Goal: Download file/media

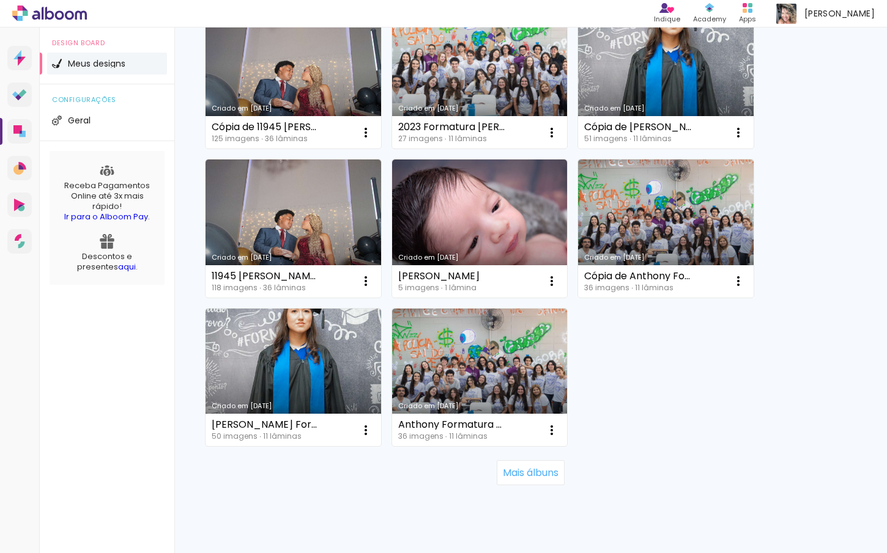
scroll to position [1081, 0]
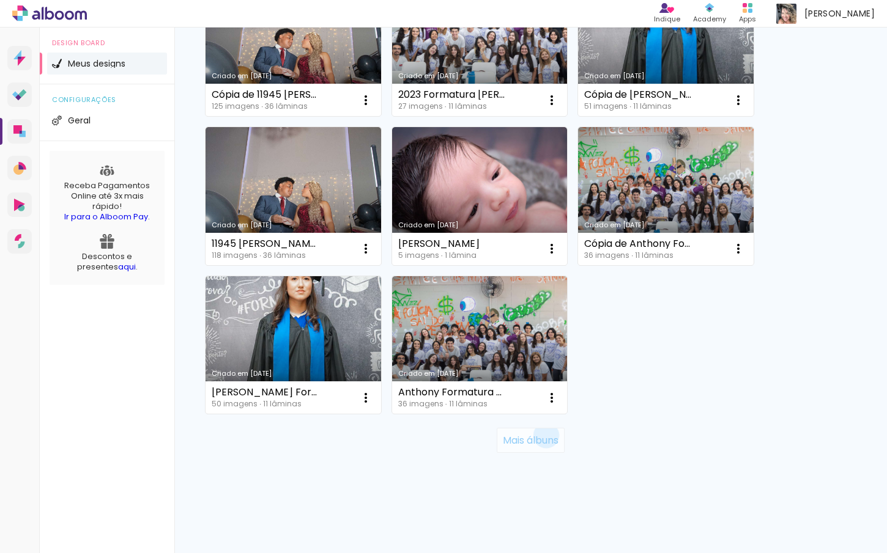
click at [0, 0] on slot "Mais álbuns" at bounding box center [0, 0] width 0 height 0
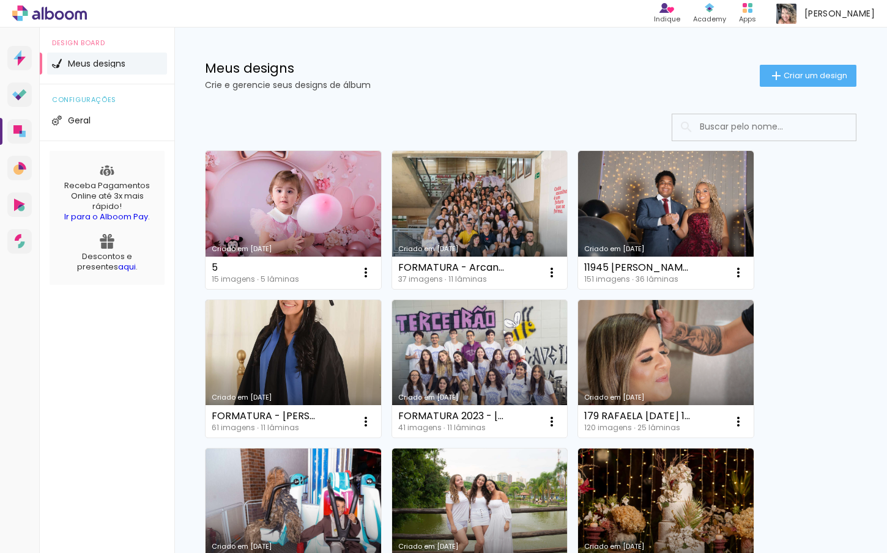
scroll to position [0, 0]
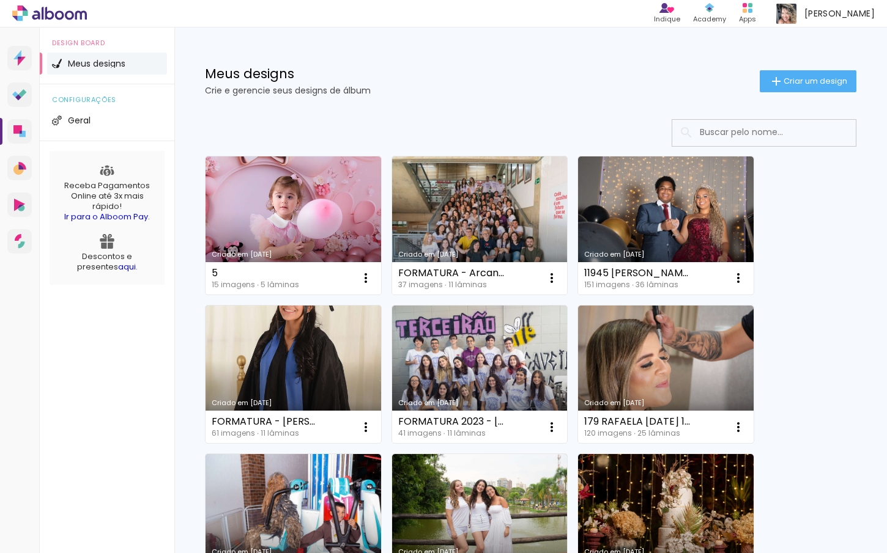
click at [812, 122] on input at bounding box center [780, 132] width 174 height 25
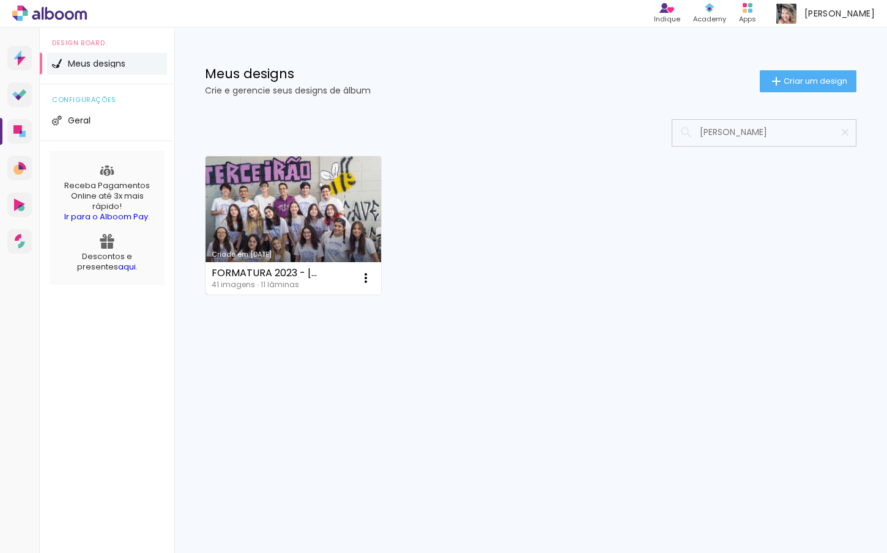
type input "[PERSON_NAME]"
type paper-input "[PERSON_NAME]"
click at [270, 223] on link "Criado em [DATE]" at bounding box center [292, 226] width 175 height 138
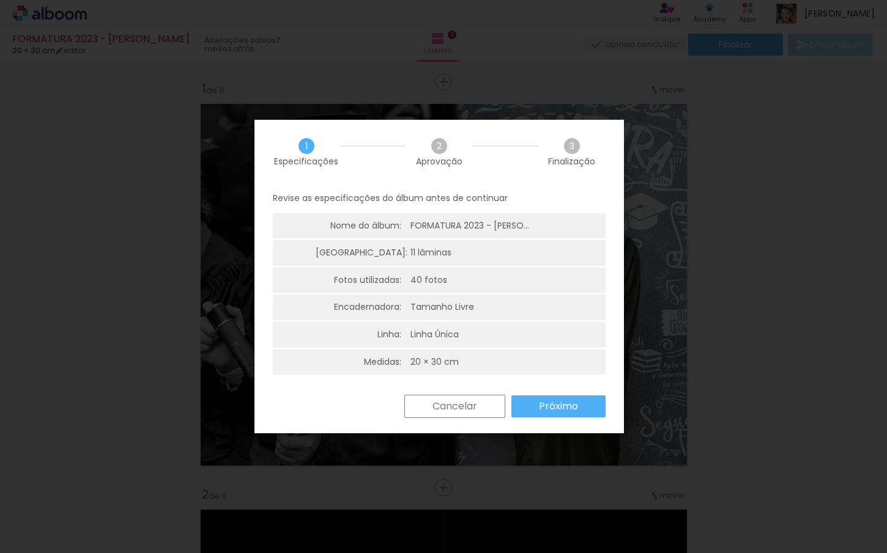
click at [529, 404] on paper-button "Próximo" at bounding box center [558, 407] width 94 height 22
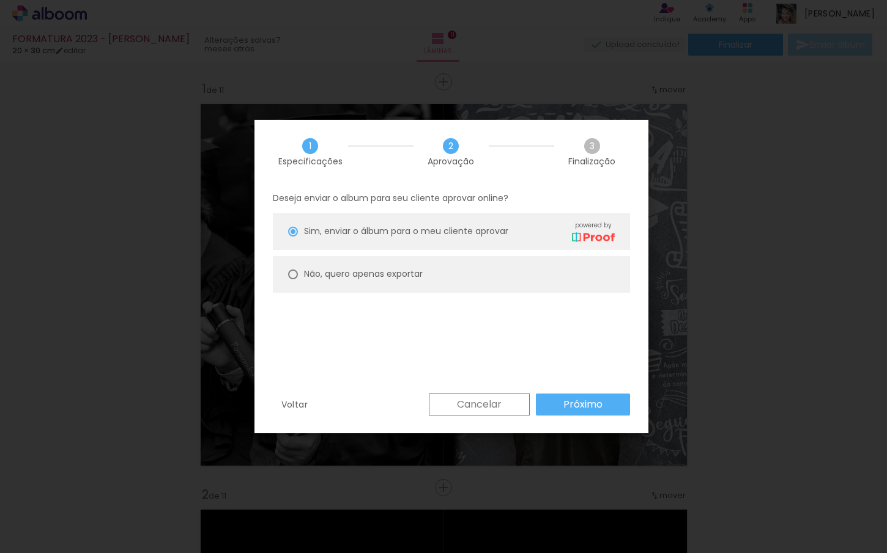
click at [0, 0] on slot "Próximo" at bounding box center [0, 0] width 0 height 0
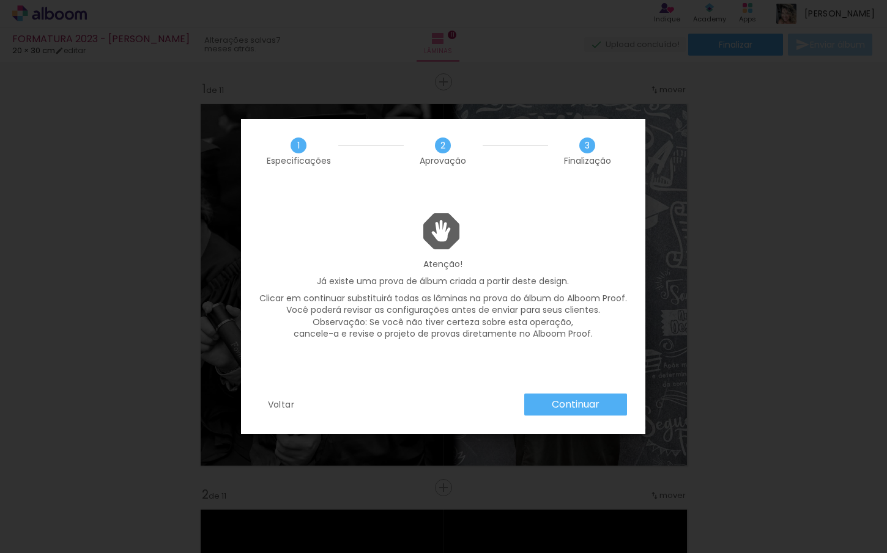
click at [0, 0] on slot "Continuar" at bounding box center [0, 0] width 0 height 0
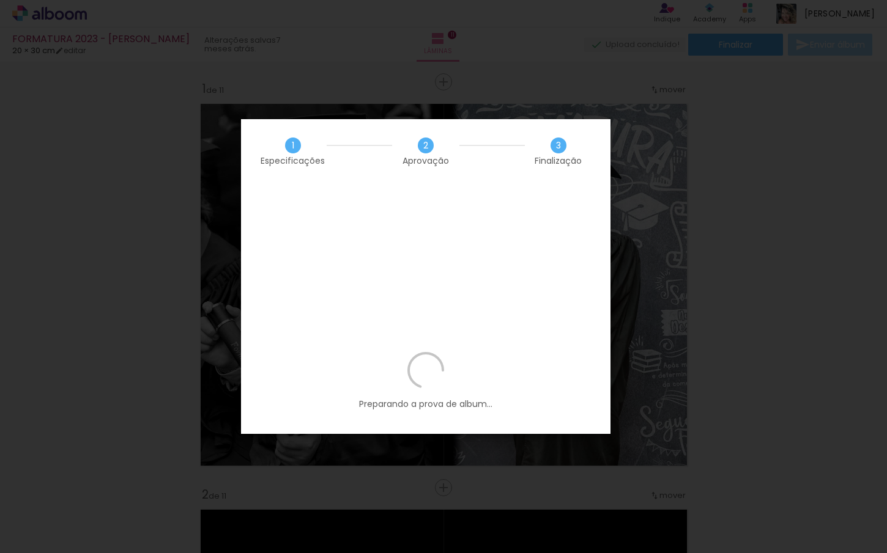
click at [331, 352] on div "Preparando a prova de album..." at bounding box center [425, 393] width 369 height 82
click at [0, 0] on slot "1 Especificações 2 Aprovação 3 Finalização Atenção! Já existe uma prova de álbu…" at bounding box center [0, 0] width 0 height 0
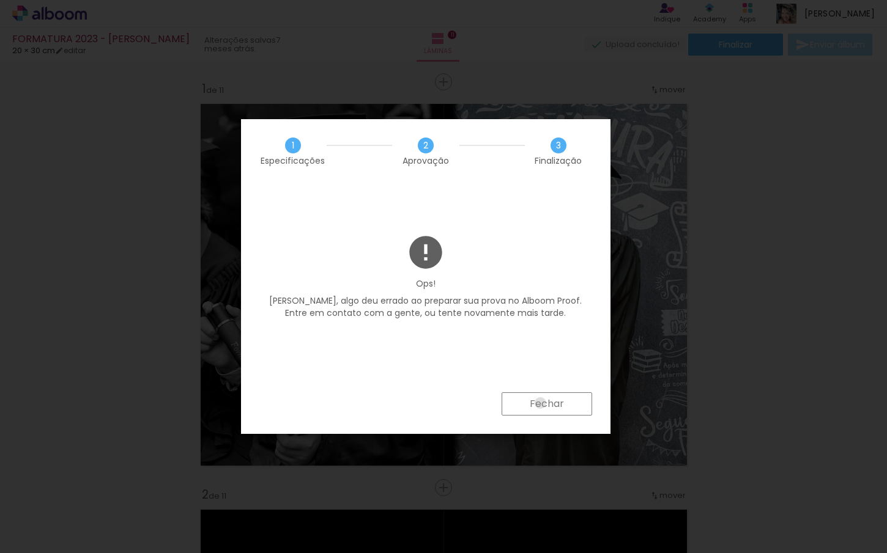
click at [0, 0] on slot "Fechar" at bounding box center [0, 0] width 0 height 0
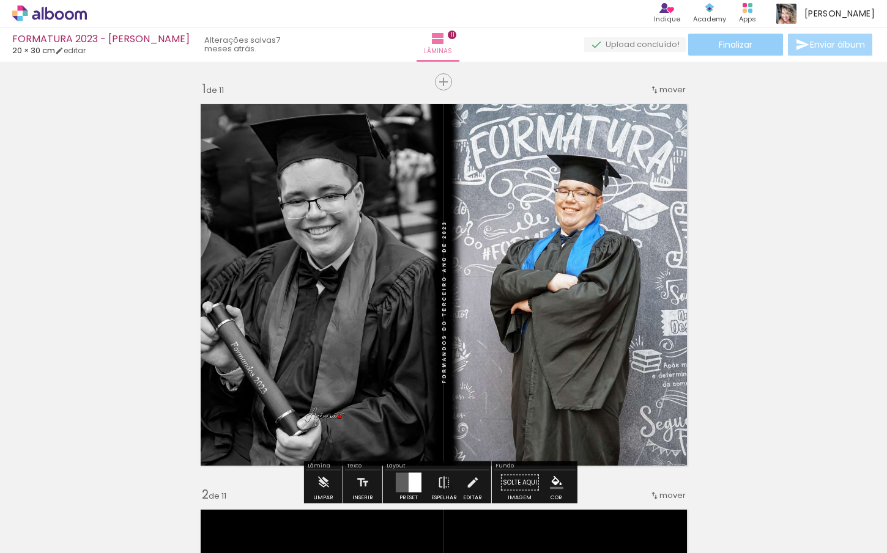
click at [728, 48] on span "Finalizar" at bounding box center [735, 44] width 34 height 9
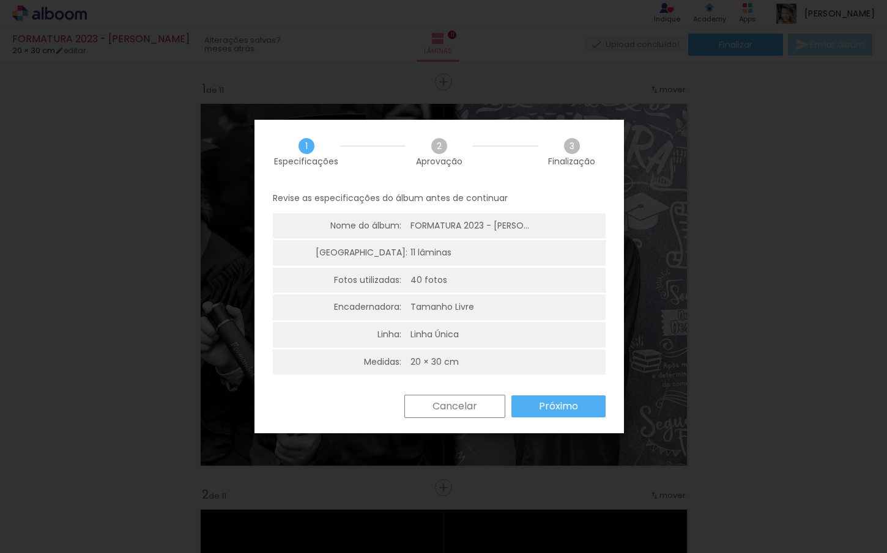
click at [0, 0] on slot "Próximo" at bounding box center [0, 0] width 0 height 0
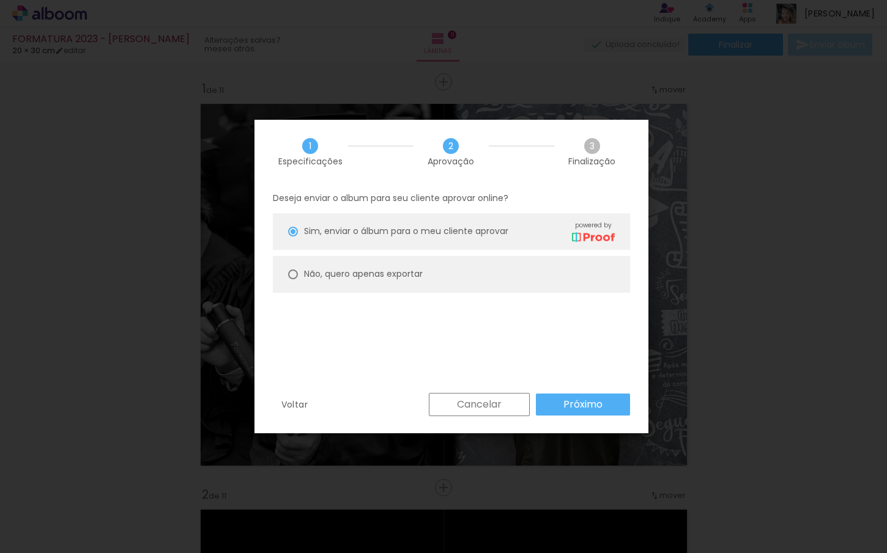
click at [289, 237] on div at bounding box center [293, 232] width 10 height 10
type paper-radio-button "on"
click at [0, 0] on slot "Próximo" at bounding box center [0, 0] width 0 height 0
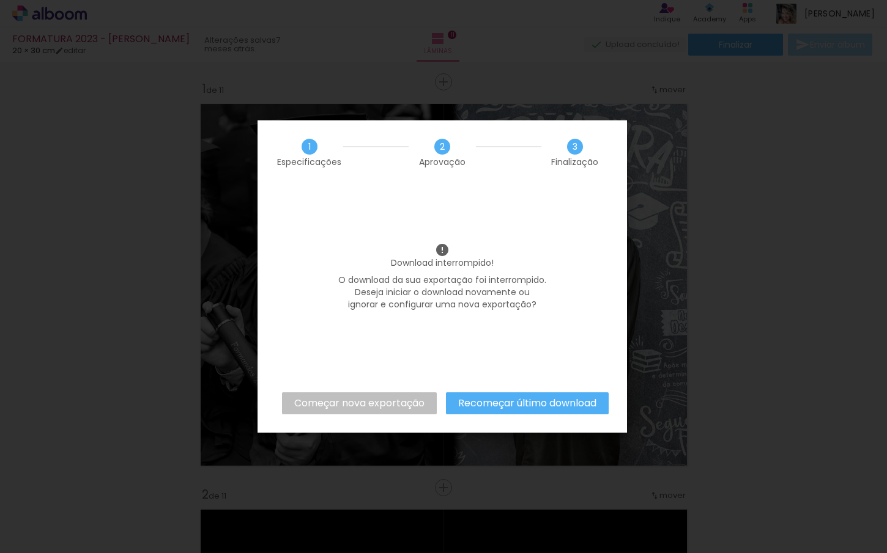
click at [0, 0] on slot "Começar nova exportação" at bounding box center [0, 0] width 0 height 0
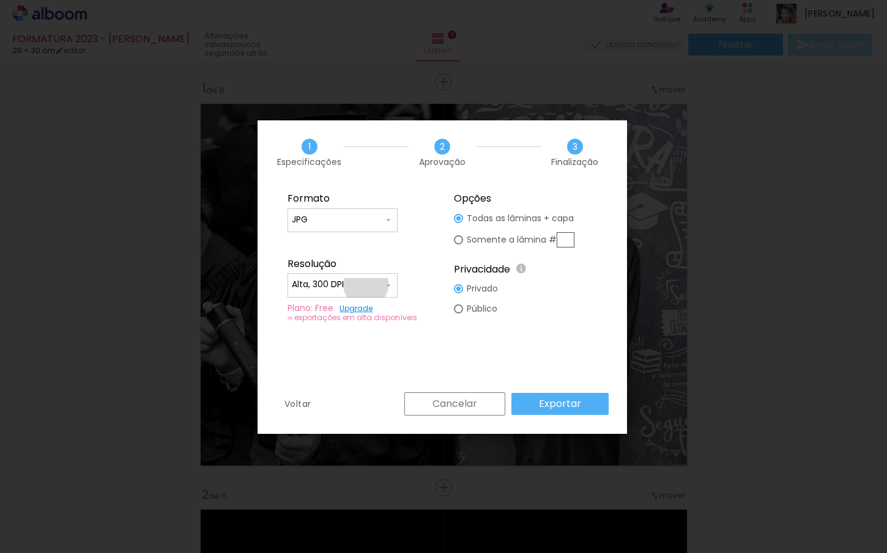
click at [366, 285] on input "Alta, 300 DPI" at bounding box center [338, 285] width 92 height 12
click at [411, 260] on div "Resolução" at bounding box center [358, 264] width 143 height 12
click at [507, 361] on div "Formato JPG PDF Resolução Alta, 300 DPI Baixa Plano: Free Upgrade ∞ exportações…" at bounding box center [441, 289] width 369 height 208
click at [0, 0] on slot "Exportar" at bounding box center [0, 0] width 0 height 0
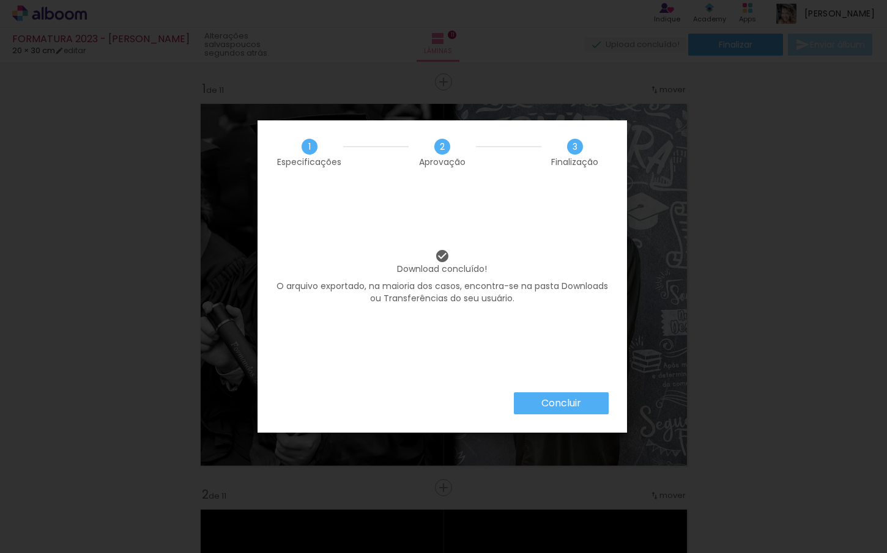
click at [428, 183] on div "1 Especificações 2 Aprovação 3 Finalização" at bounding box center [441, 152] width 369 height 64
click at [534, 400] on paper-button "Concluir" at bounding box center [561, 404] width 95 height 22
